Goal: Information Seeking & Learning: Learn about a topic

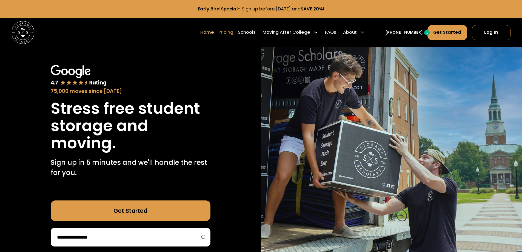
click at [230, 31] on link "Pricing" at bounding box center [225, 32] width 15 height 16
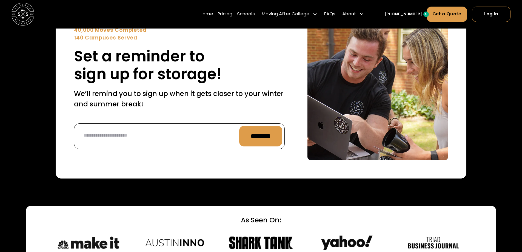
scroll to position [1945, 0]
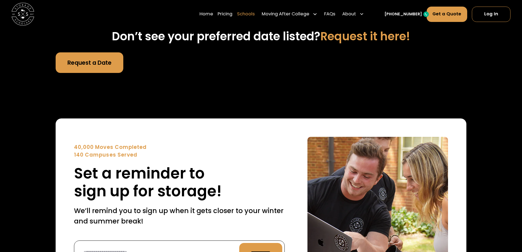
click at [254, 16] on link "Schools" at bounding box center [246, 14] width 18 height 16
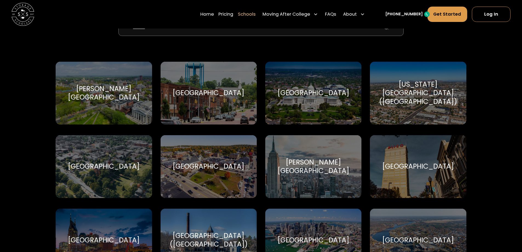
scroll to position [164, 0]
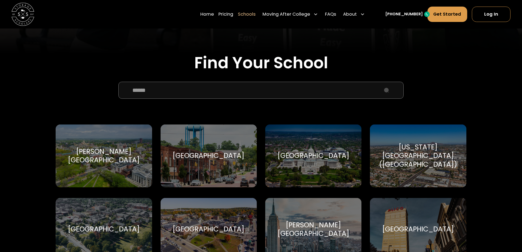
click at [207, 92] on input "School Select Form" at bounding box center [260, 90] width 285 height 17
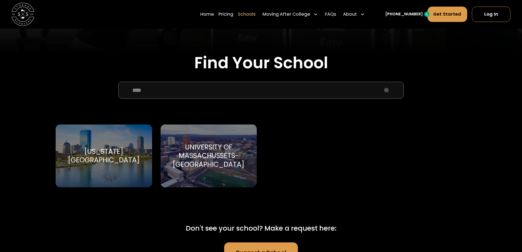
type input "****"
click at [225, 163] on div "University of Massachussets-Amherst" at bounding box center [208, 156] width 82 height 26
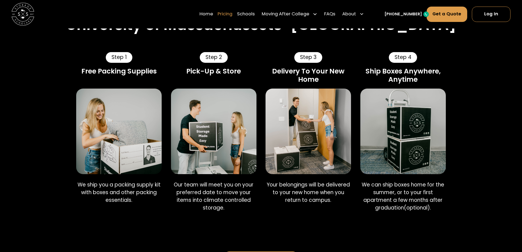
click at [232, 15] on link "Pricing" at bounding box center [224, 14] width 15 height 16
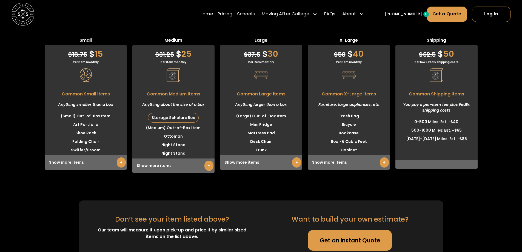
scroll to position [1485, 0]
